Goal: Find specific page/section: Find specific page/section

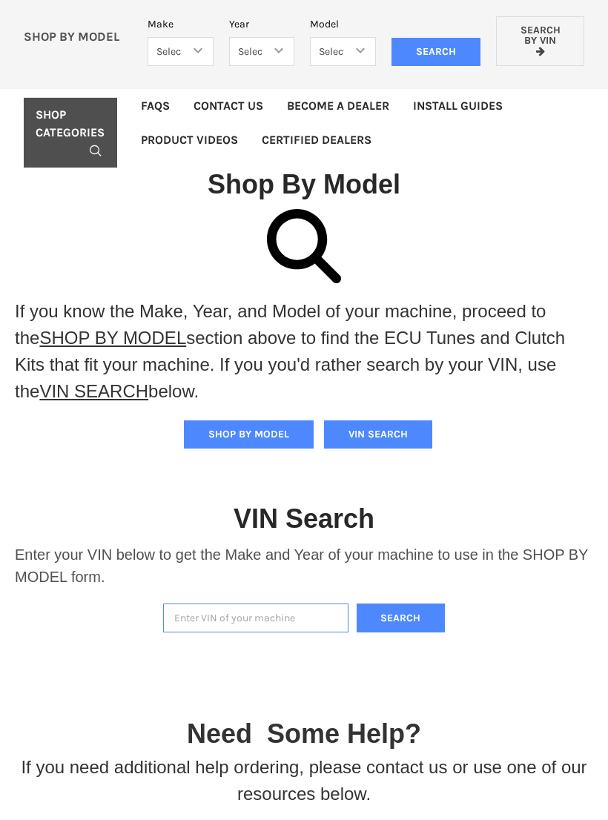
scroll to position [107, 0]
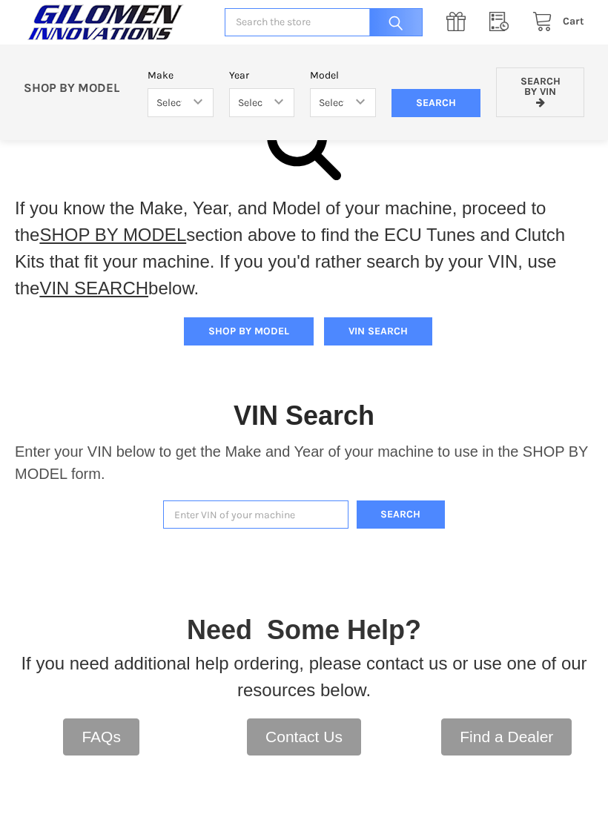
click at [403, 329] on button "VIN SEARCH" at bounding box center [378, 331] width 108 height 28
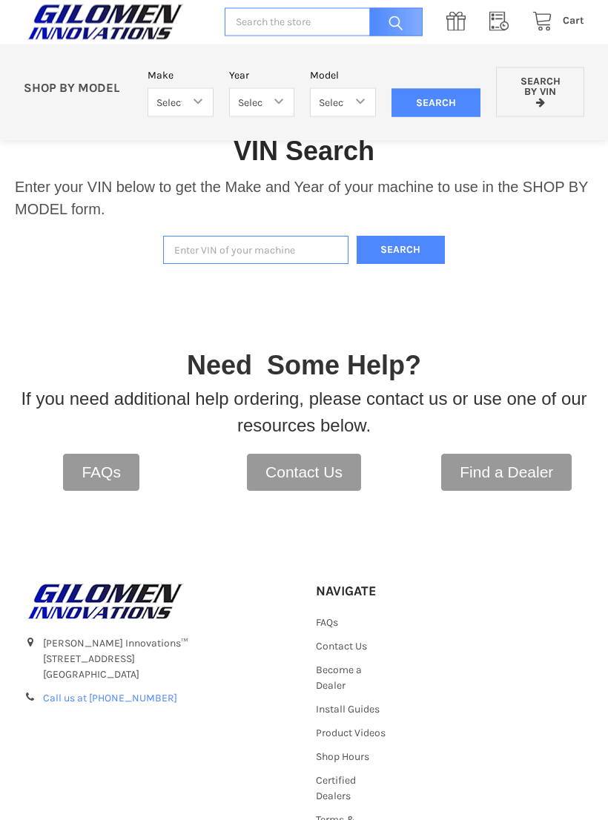
scroll to position [386, 0]
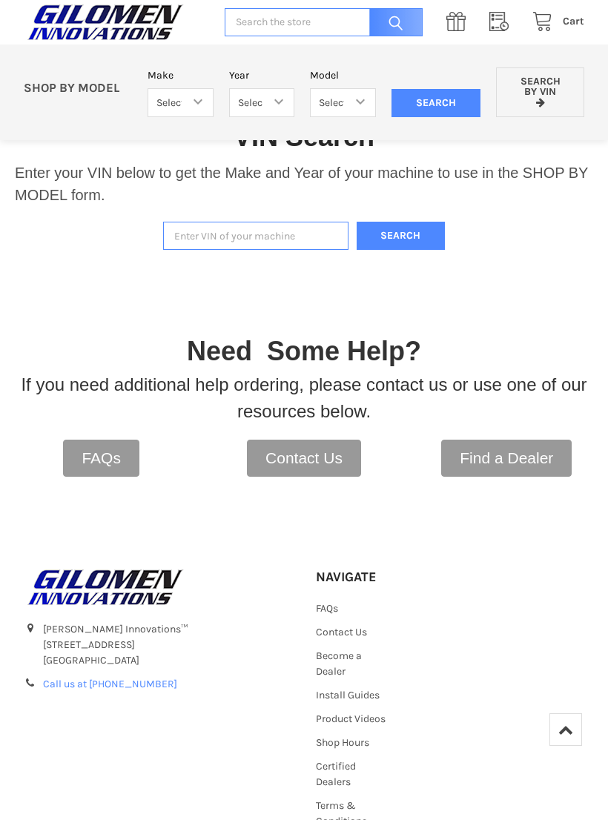
click at [221, 239] on input "Enter VIN of your machine" at bounding box center [255, 236] width 185 height 29
click at [225, 248] on input "Enter VIN of your machine" at bounding box center [255, 236] width 185 height 29
click at [283, 240] on input "Enter VIN of your machine" at bounding box center [255, 236] width 185 height 29
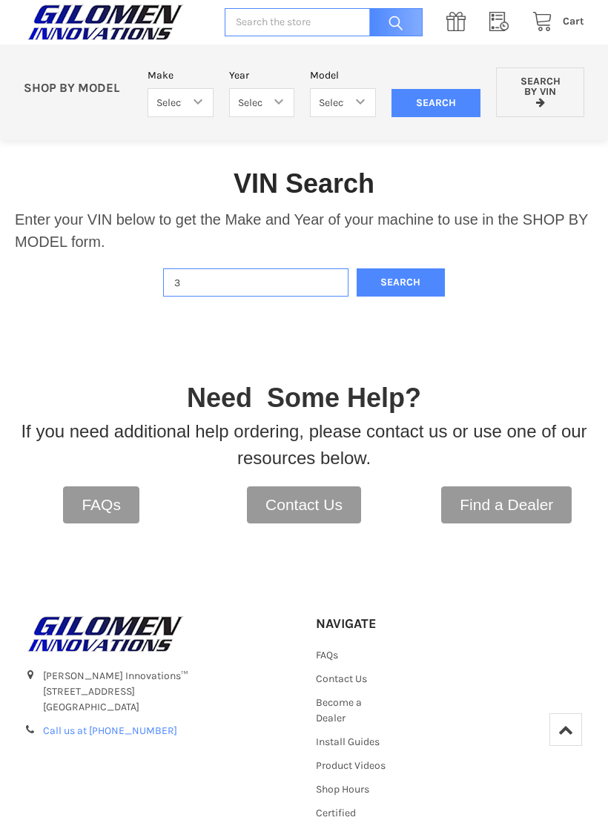
scroll to position [330, 0]
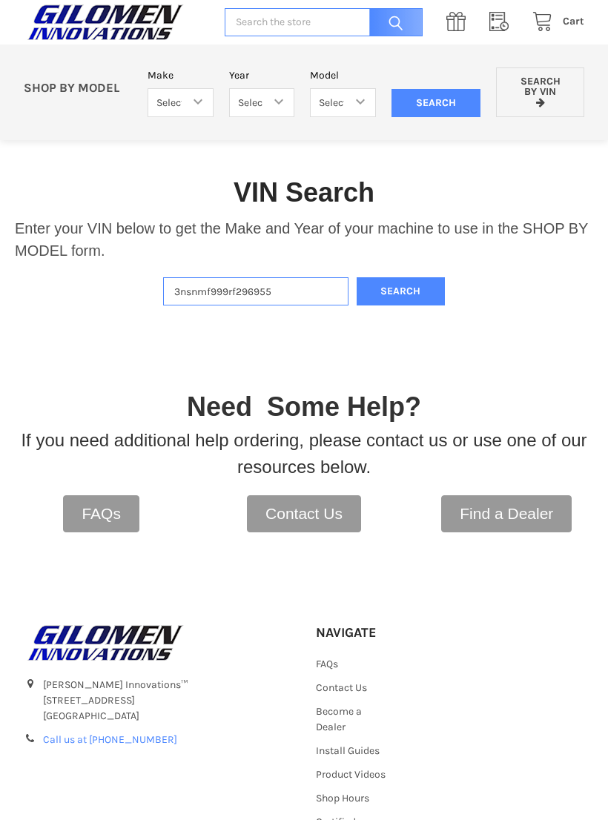
type input "3nsnmf999rf296955"
click at [423, 297] on button "Search" at bounding box center [401, 291] width 89 height 29
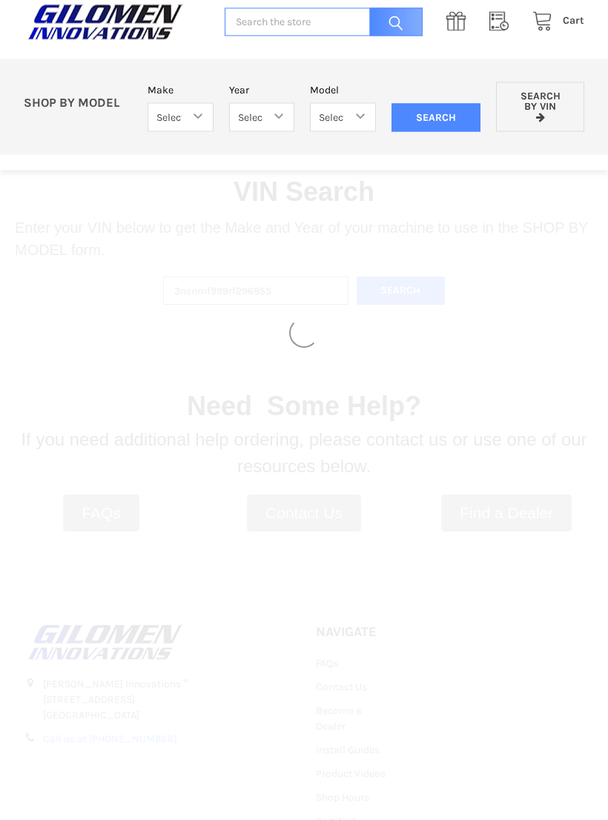
select select "340"
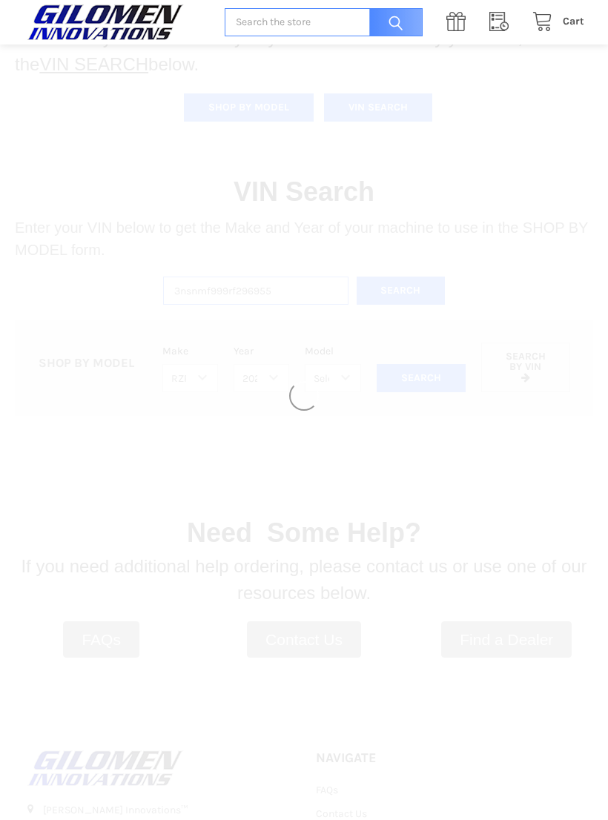
select select "610"
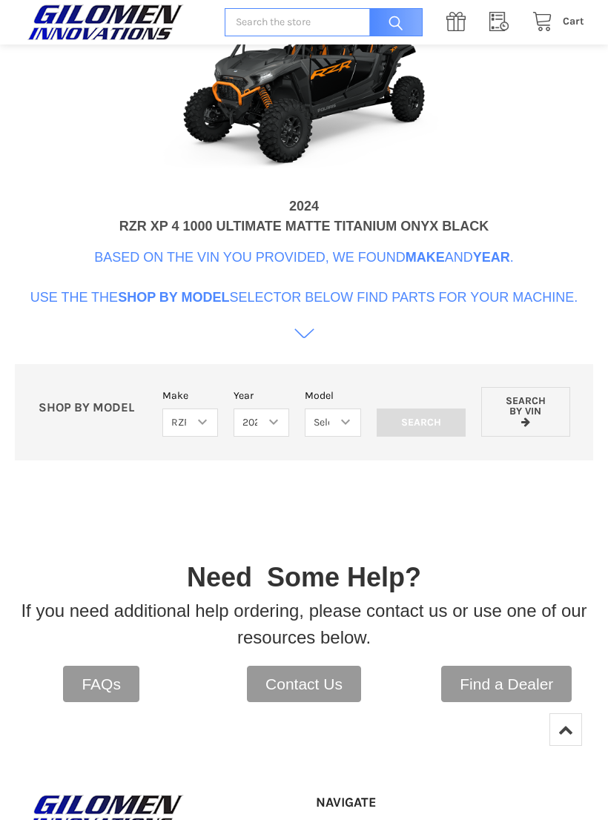
scroll to position [715, 0]
click at [355, 438] on select "Select Model RZR TRAIL S 1000 RZR XP AND XP4 MODELS" at bounding box center [333, 423] width 56 height 29
select select "611"
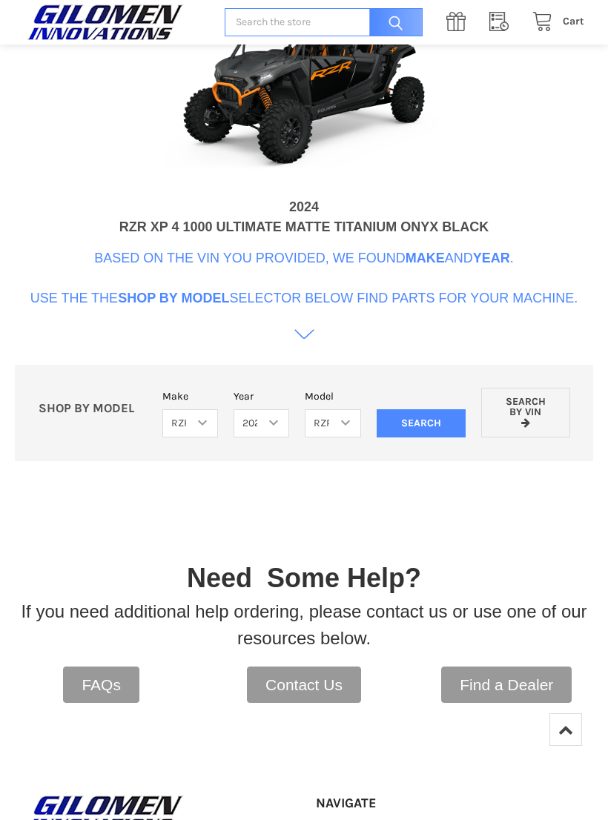
click at [446, 438] on input "Search" at bounding box center [421, 423] width 89 height 28
